Goal: Task Accomplishment & Management: Use online tool/utility

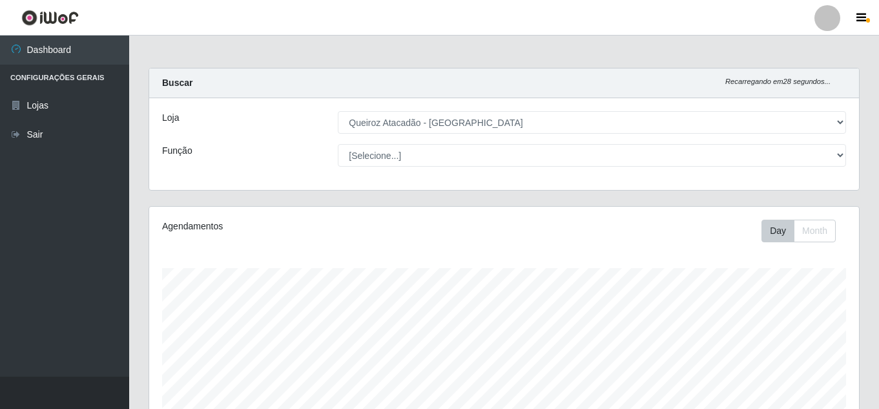
select select "225"
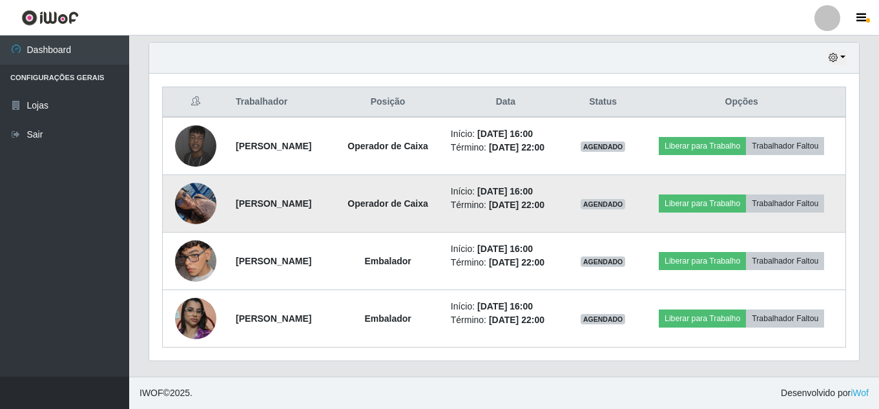
scroll to position [268, 710]
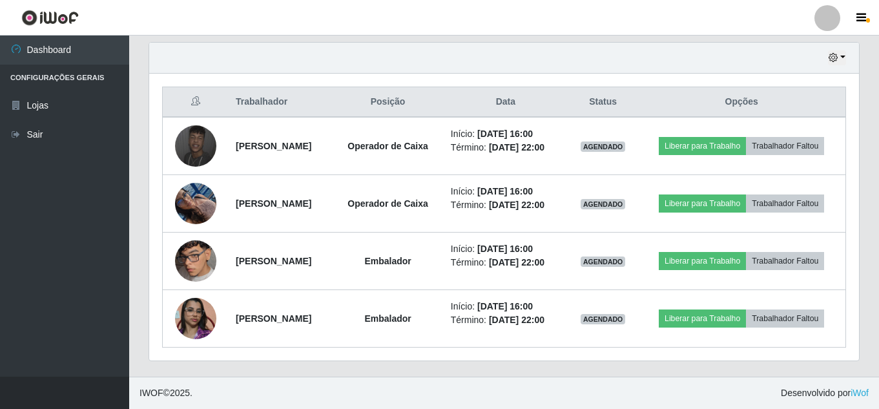
click at [515, 72] on div "Hoje 1 dia 3 dias 1 Semana Não encerrados" at bounding box center [504, 58] width 710 height 31
click at [452, 56] on div "Hoje 1 dia 3 dias 1 Semana Não encerrados" at bounding box center [504, 58] width 710 height 31
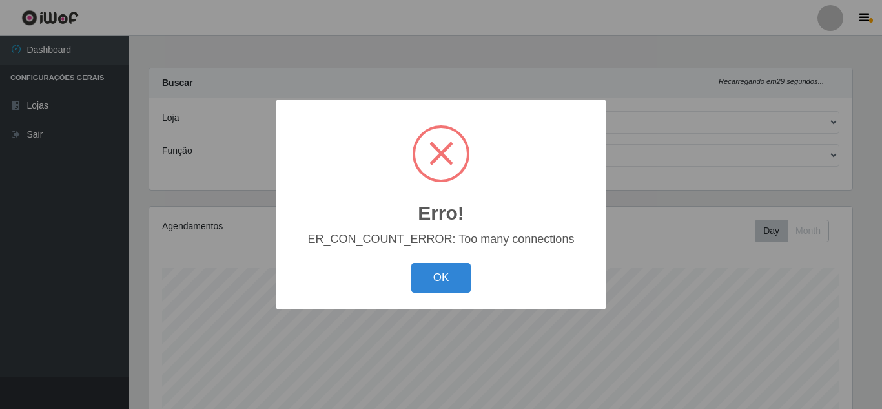
select select "225"
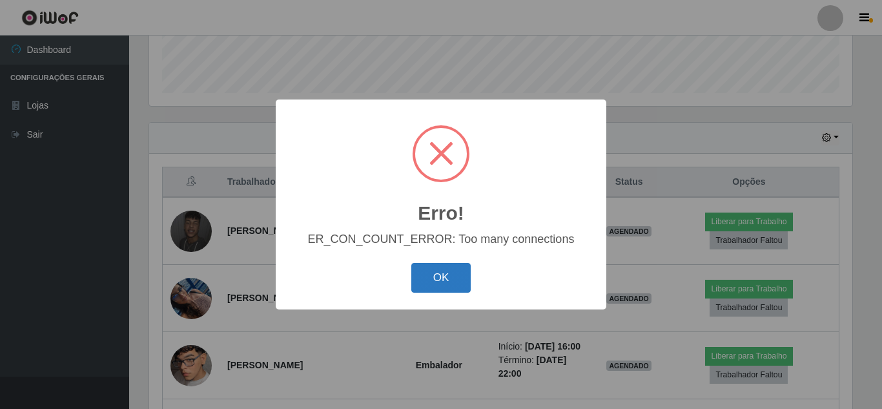
click at [445, 282] on button "OK" at bounding box center [441, 278] width 60 height 30
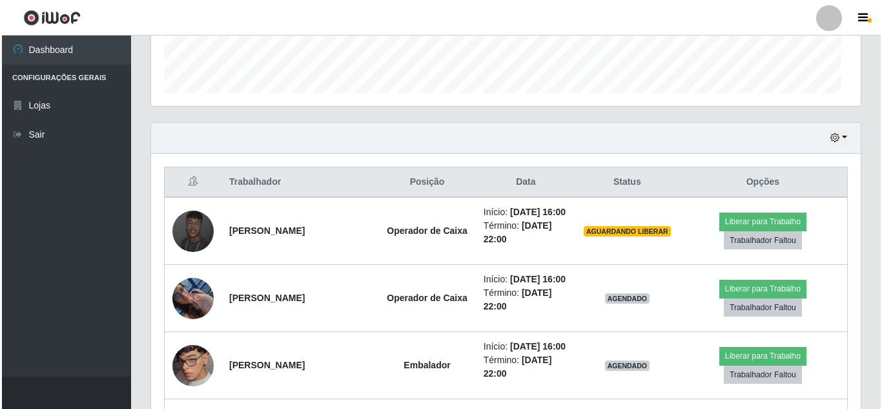
scroll to position [268, 710]
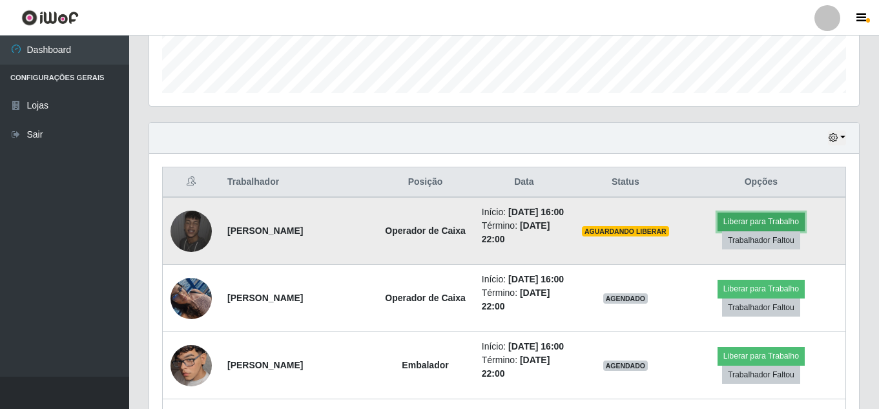
click at [770, 222] on button "Liberar para Trabalho" at bounding box center [761, 222] width 87 height 18
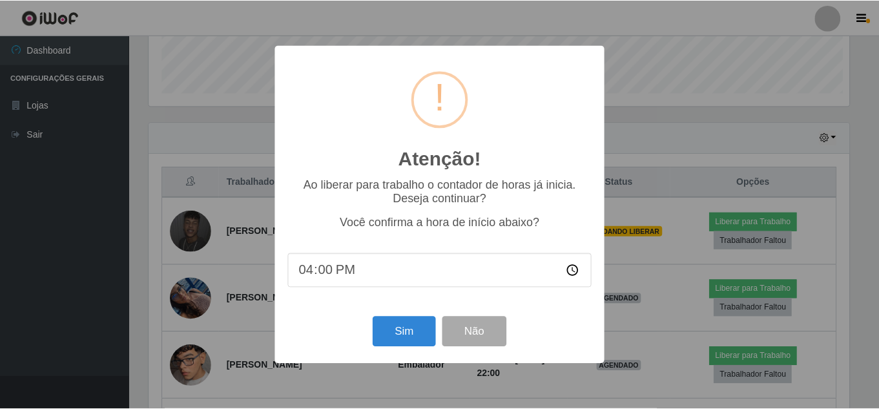
scroll to position [268, 703]
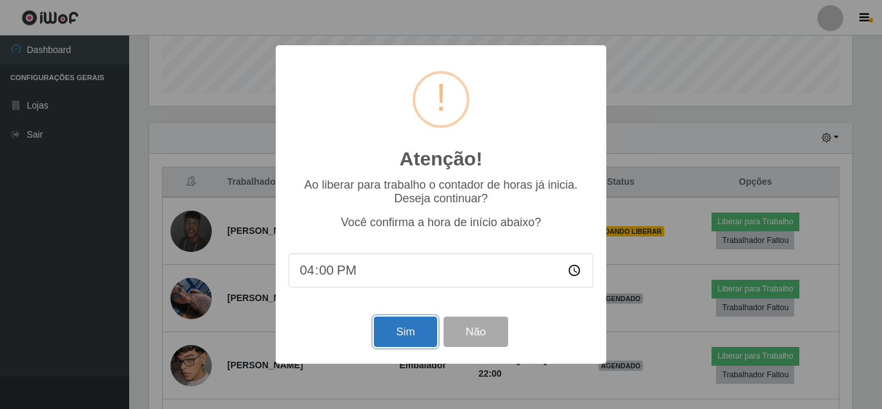
click at [392, 335] on button "Sim" at bounding box center [405, 332] width 63 height 30
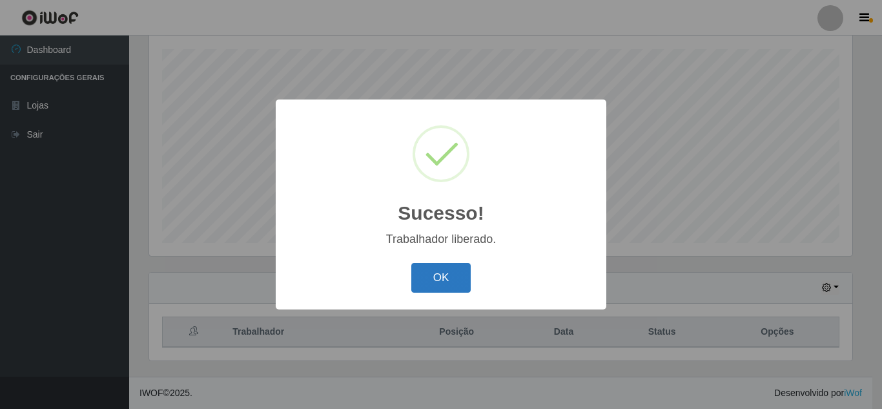
click at [432, 286] on button "OK" at bounding box center [441, 278] width 60 height 30
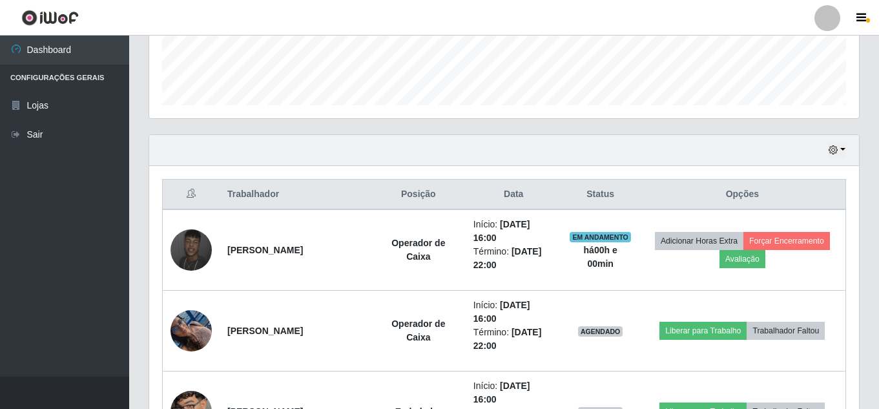
scroll to position [304, 0]
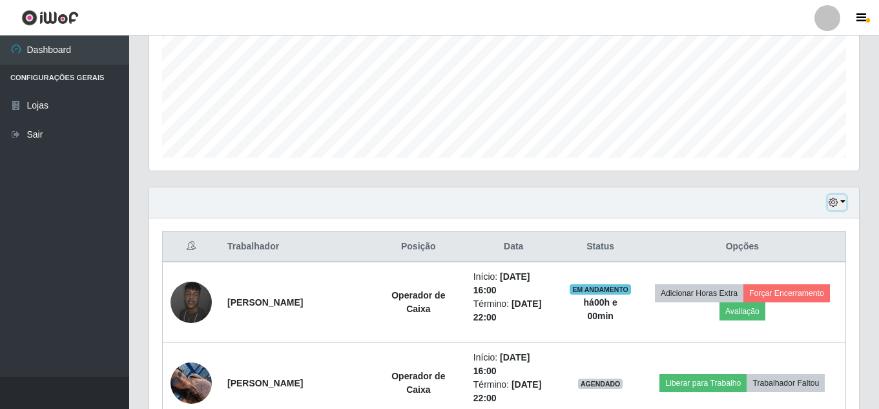
click at [829, 203] on icon "button" at bounding box center [833, 202] width 9 height 9
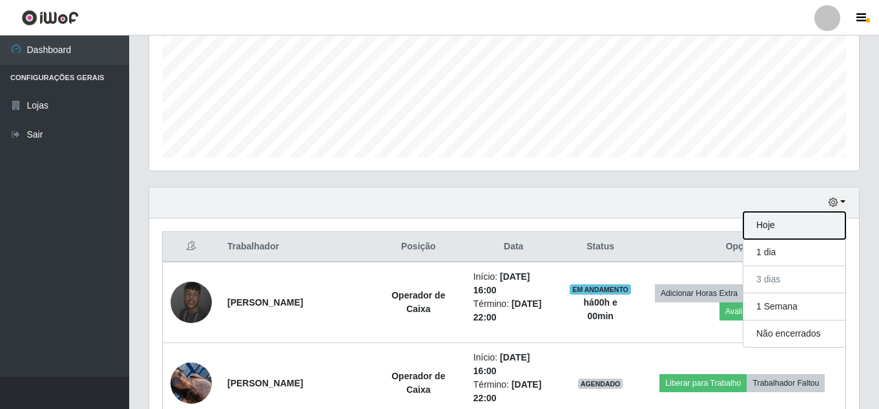
click at [769, 231] on button "Hoje" at bounding box center [795, 225] width 102 height 27
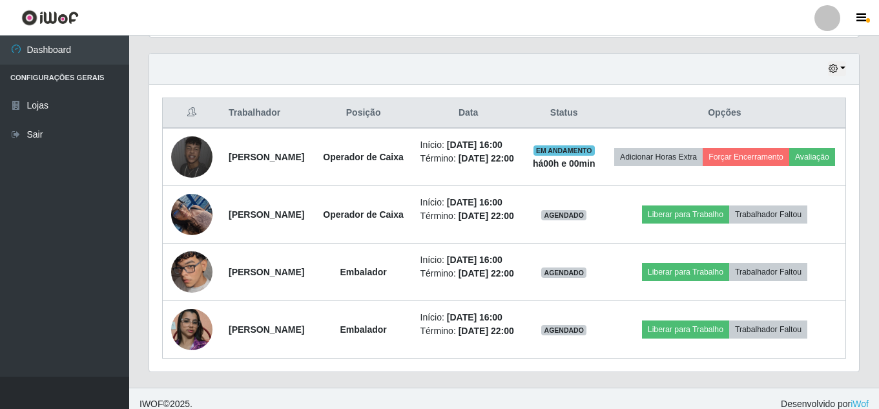
scroll to position [506, 0]
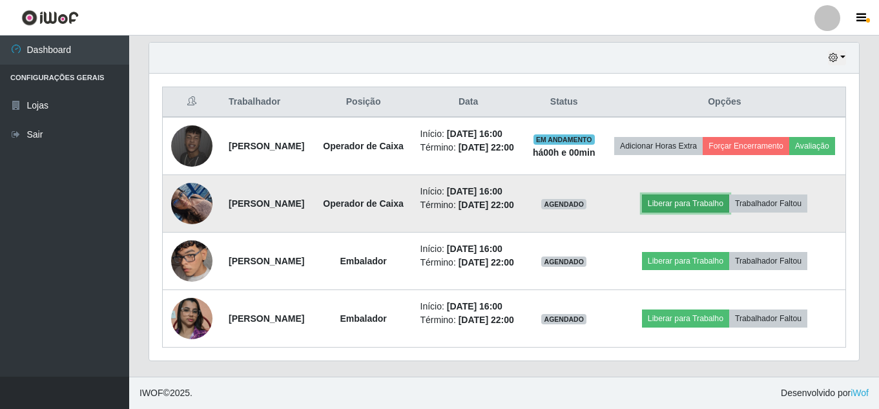
click at [687, 194] on button "Liberar para Trabalho" at bounding box center [685, 203] width 87 height 18
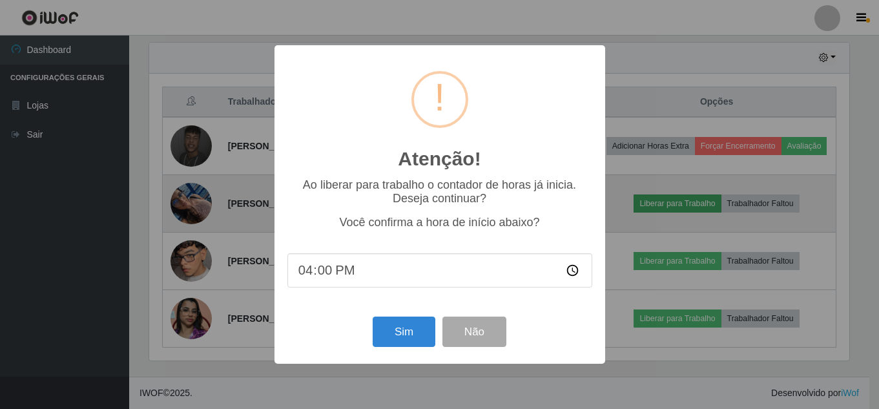
scroll to position [268, 703]
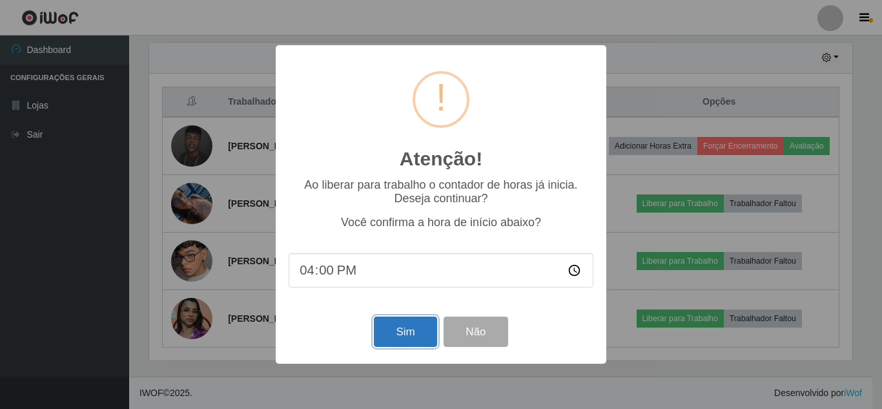
click at [413, 326] on button "Sim" at bounding box center [405, 332] width 63 height 30
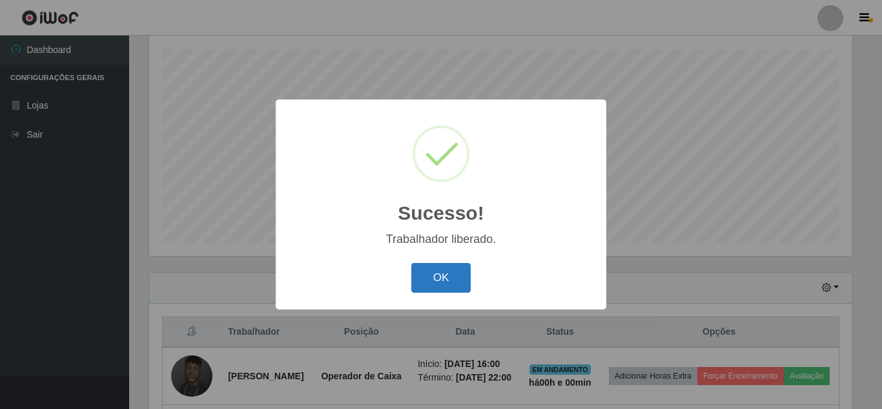
click at [462, 282] on button "OK" at bounding box center [441, 278] width 60 height 30
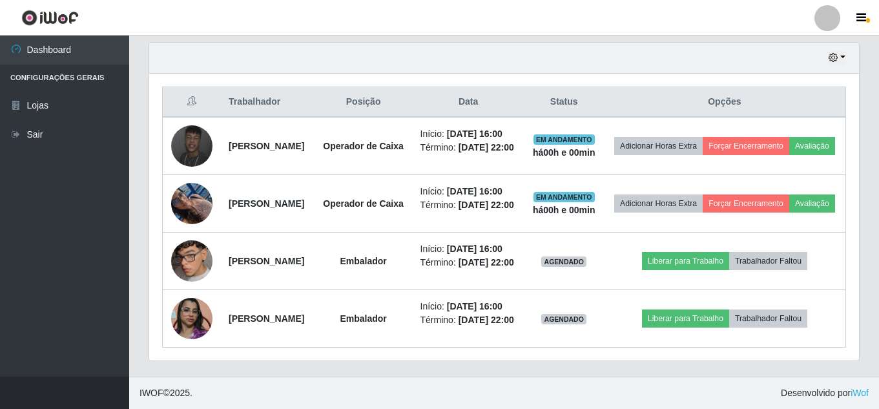
scroll to position [515, 0]
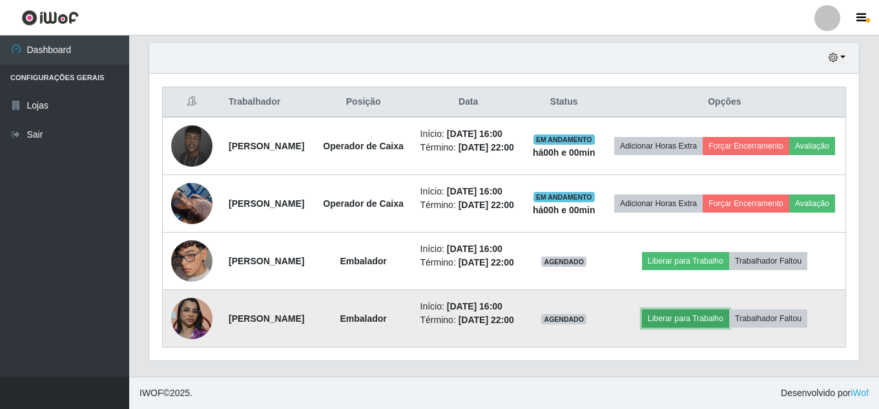
click at [697, 328] on button "Liberar para Trabalho" at bounding box center [685, 318] width 87 height 18
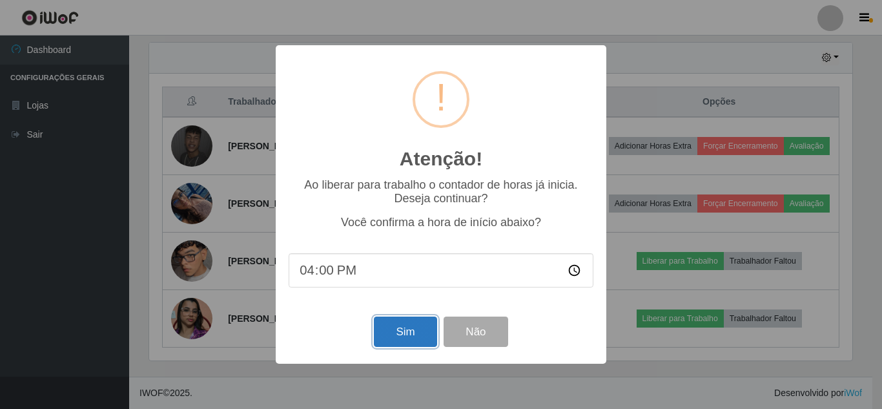
click at [426, 332] on button "Sim" at bounding box center [405, 332] width 63 height 30
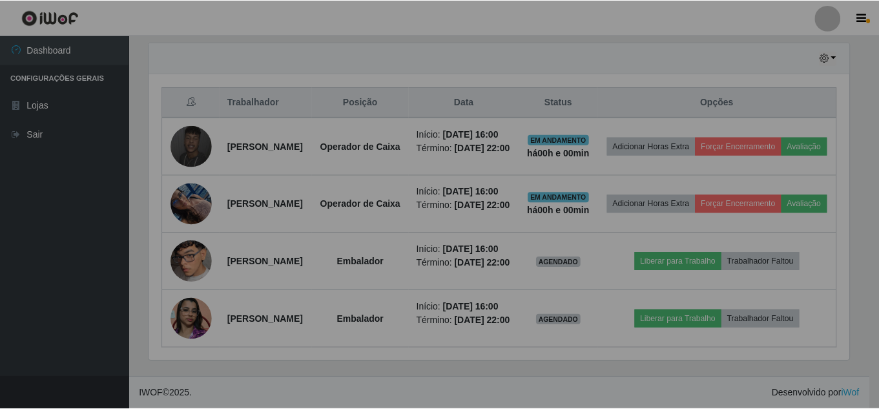
scroll to position [0, 0]
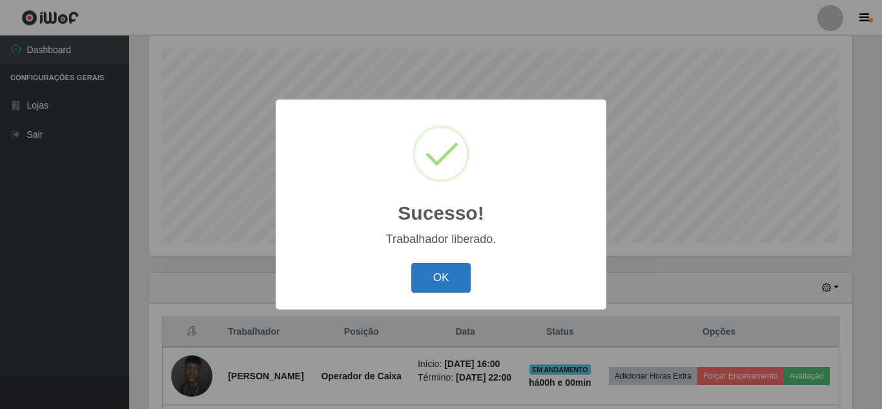
click at [443, 287] on button "OK" at bounding box center [441, 278] width 60 height 30
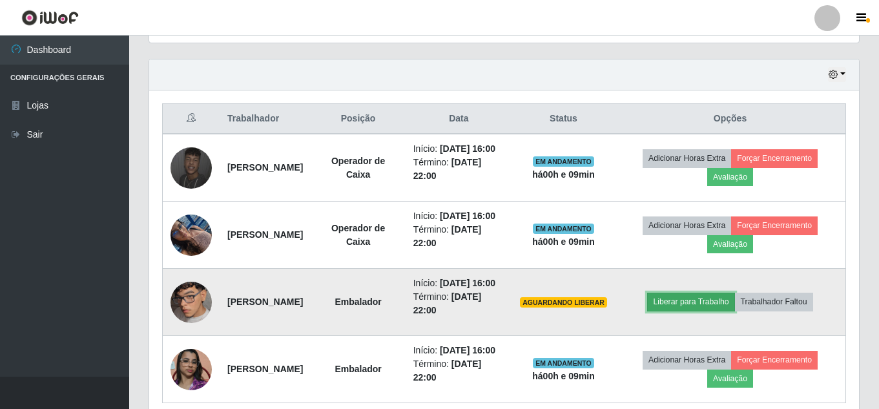
click at [729, 311] on button "Liberar para Trabalho" at bounding box center [690, 302] width 87 height 18
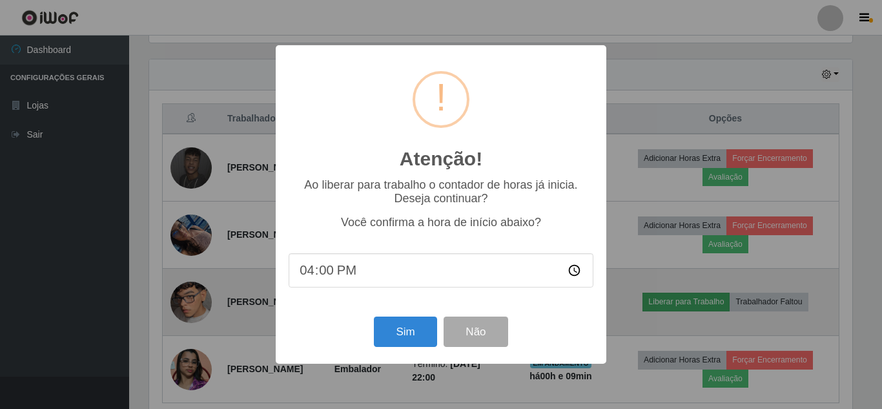
scroll to position [268, 703]
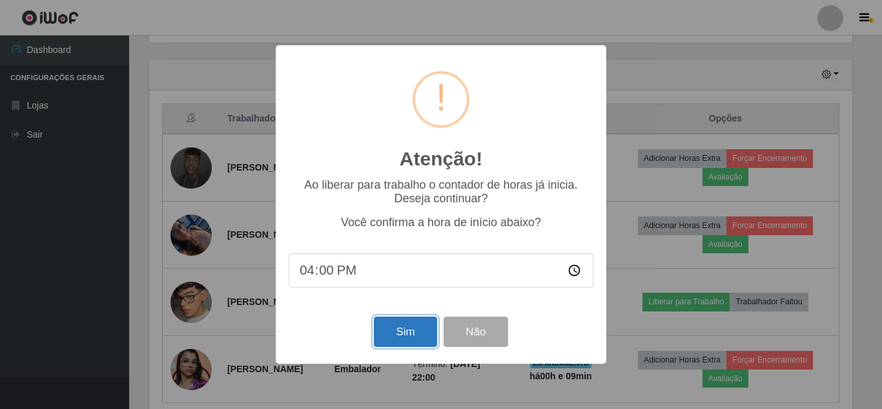
click at [419, 337] on button "Sim" at bounding box center [405, 332] width 63 height 30
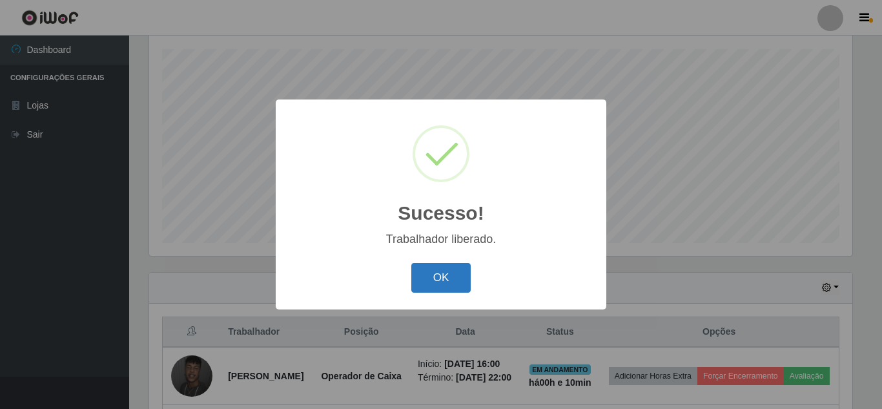
click at [444, 278] on button "OK" at bounding box center [441, 278] width 60 height 30
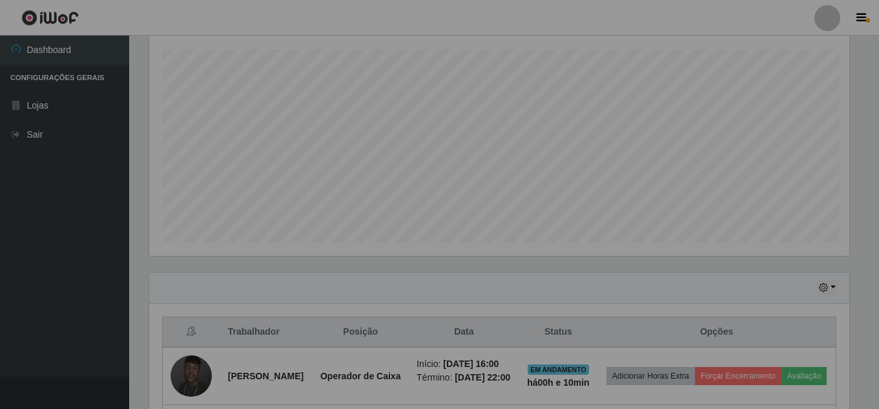
scroll to position [268, 710]
